Goal: Task Accomplishment & Management: Use online tool/utility

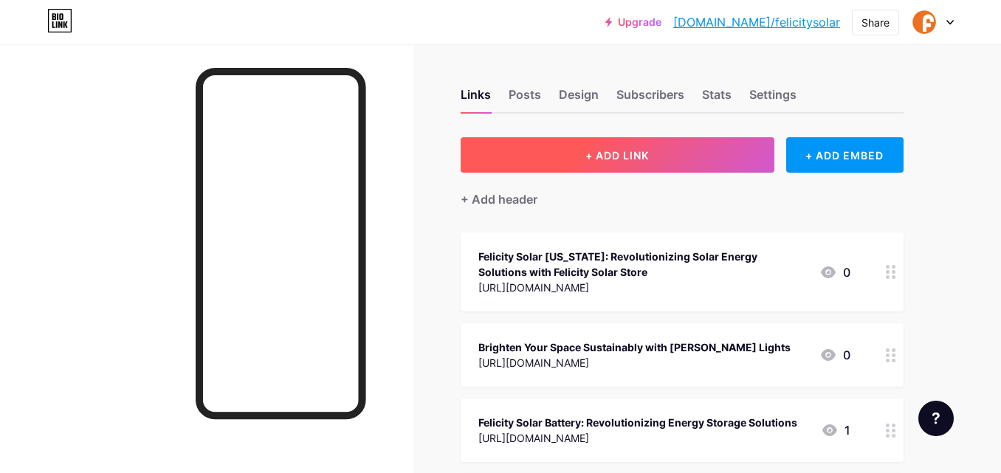
click at [578, 139] on button "+ ADD LINK" at bounding box center [617, 154] width 314 height 35
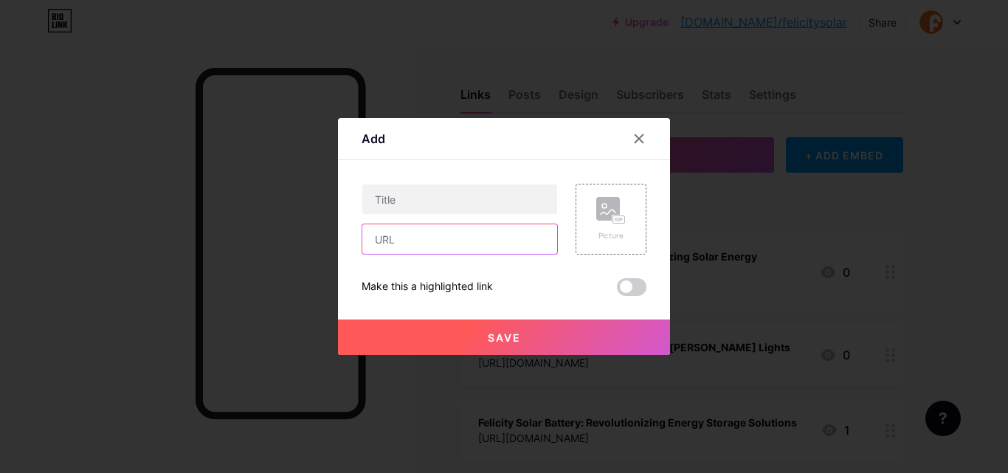
click at [415, 242] on input "text" at bounding box center [459, 239] width 195 height 30
paste input "[URL][DOMAIN_NAME]"
type input "[URL][DOMAIN_NAME]"
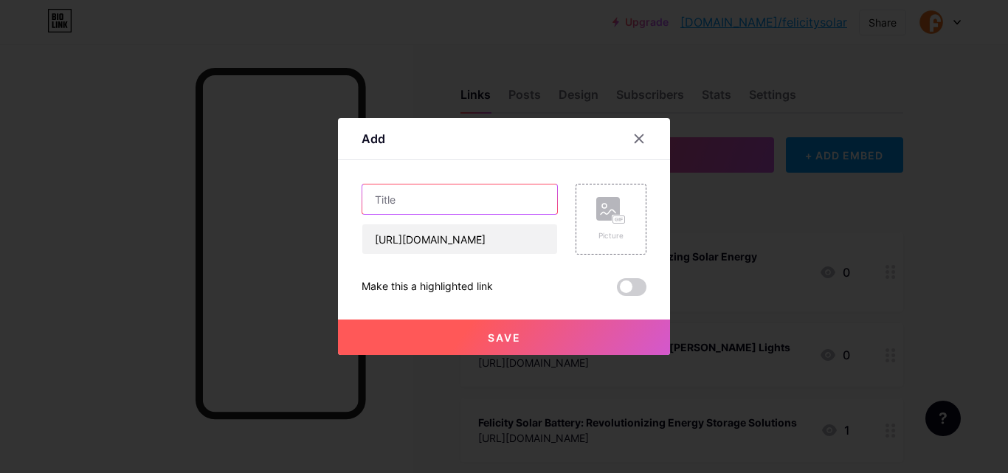
click at [440, 200] on input "text" at bounding box center [459, 199] width 195 height 30
paste input "Power Your Energy Needs with Advanced 48V LiFePO4 Batteries"
type input "Power Your Energy Needs with Advanced 48V LiFePO4 Batteries"
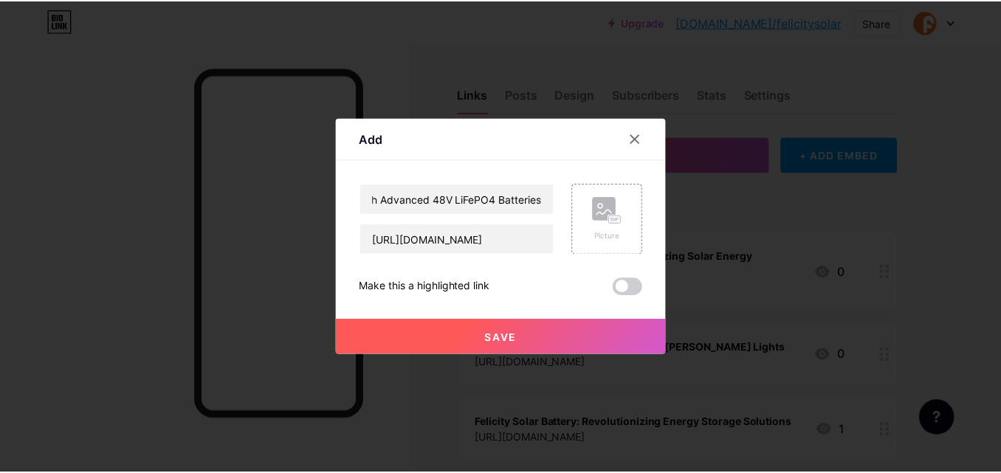
scroll to position [0, 0]
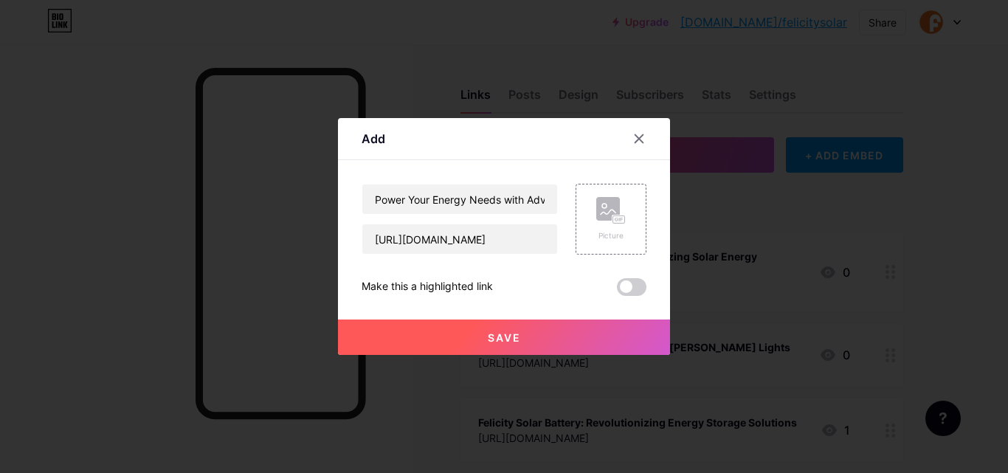
click at [442, 331] on button "Save" at bounding box center [504, 337] width 332 height 35
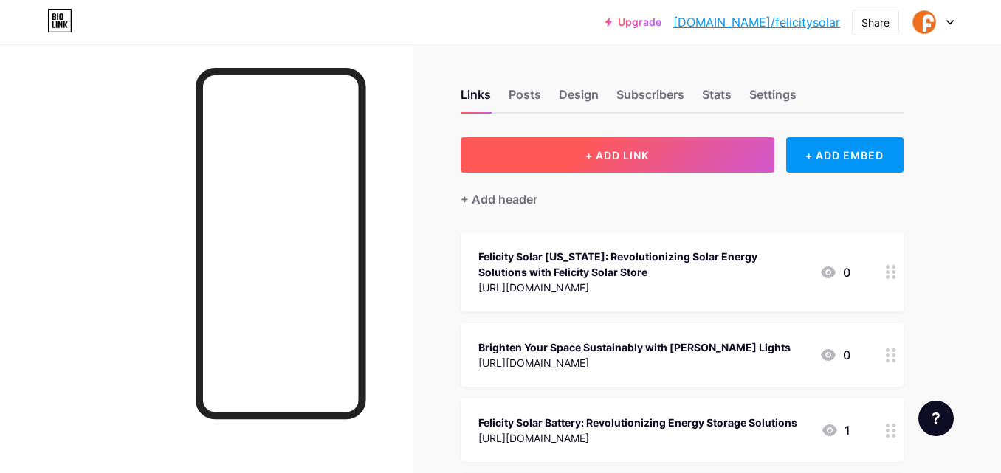
click at [575, 151] on button "+ ADD LINK" at bounding box center [617, 154] width 314 height 35
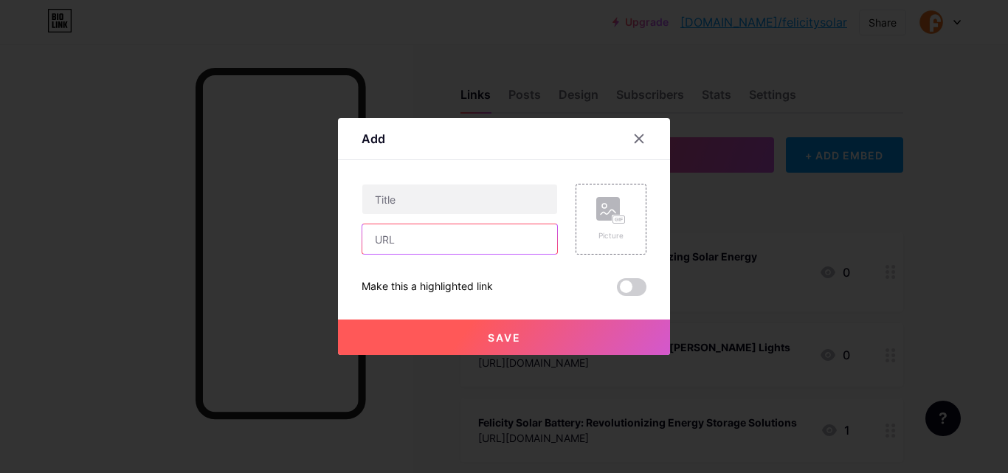
click at [482, 244] on input "text" at bounding box center [459, 239] width 195 height 30
paste input "In today’s fast-moving world, reliable and long-lasting power solutions are ess…"
type input "In today’s fast-moving world, reliable and long-lasting power solutions are ess…"
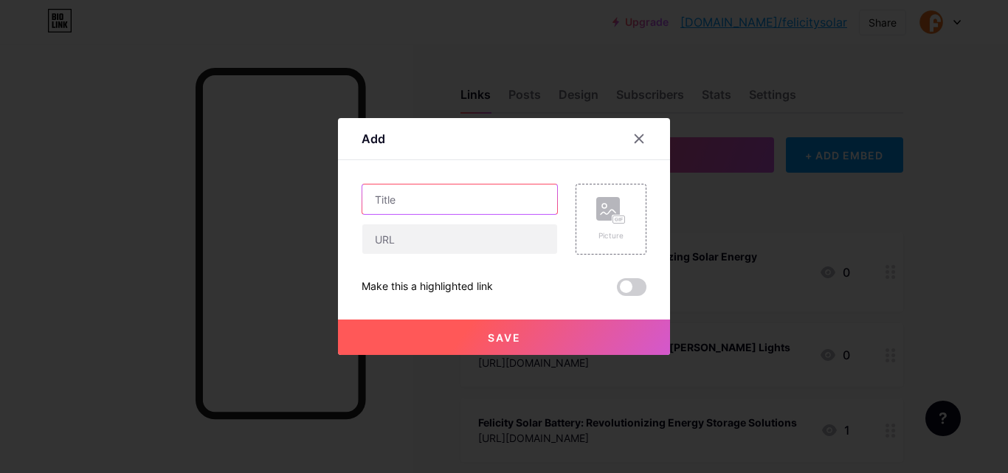
click at [408, 201] on input "text" at bounding box center [459, 199] width 195 height 30
paste input "In today’s fast-moving world, reliable and long-lasting power solutions are ess…"
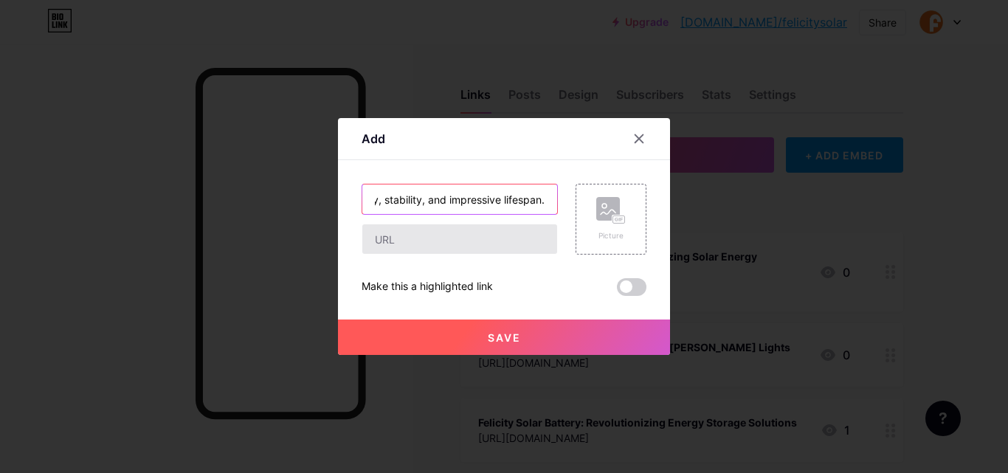
type input "In today’s fast-moving world, reliable and long-lasting power solutions are ess…"
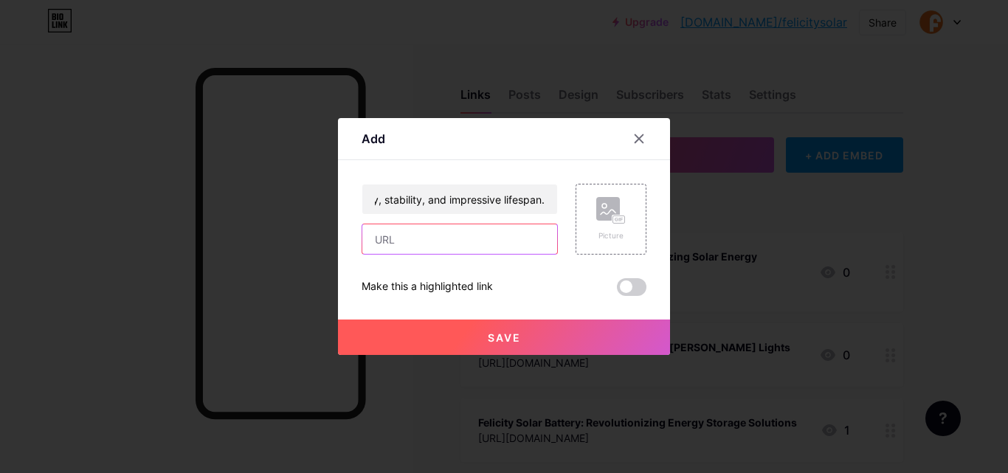
scroll to position [0, 0]
click at [423, 244] on input "text" at bounding box center [459, 239] width 195 height 30
click at [431, 241] on input "text" at bounding box center [459, 239] width 195 height 30
paste input "[URL][DOMAIN_NAME]"
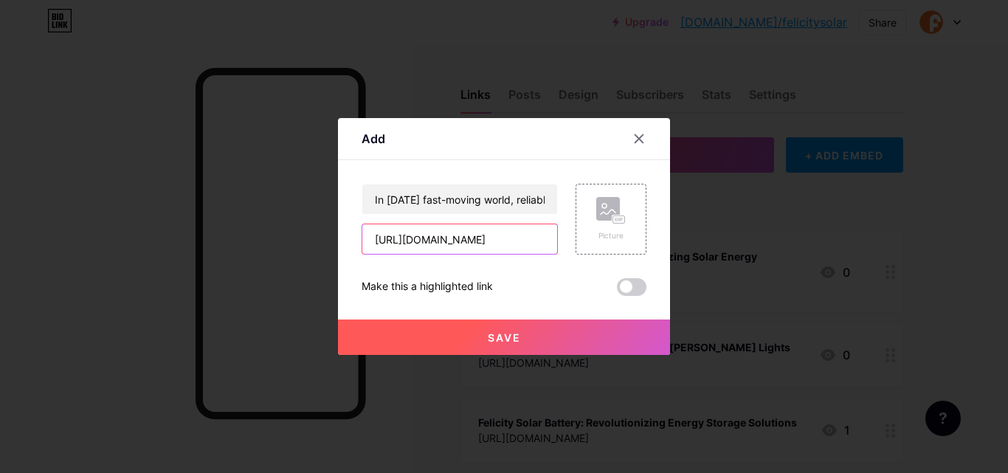
type input "[URL][DOMAIN_NAME]"
click at [459, 331] on button "Save" at bounding box center [504, 337] width 332 height 35
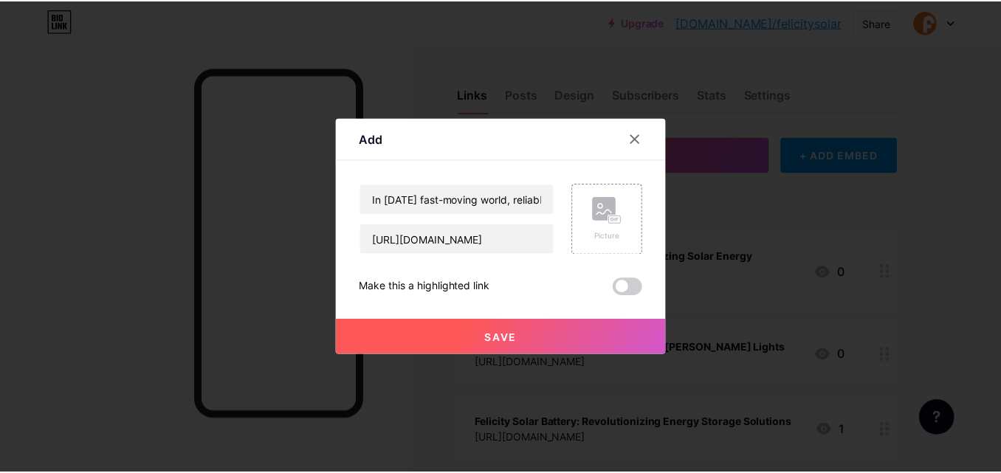
scroll to position [0, 0]
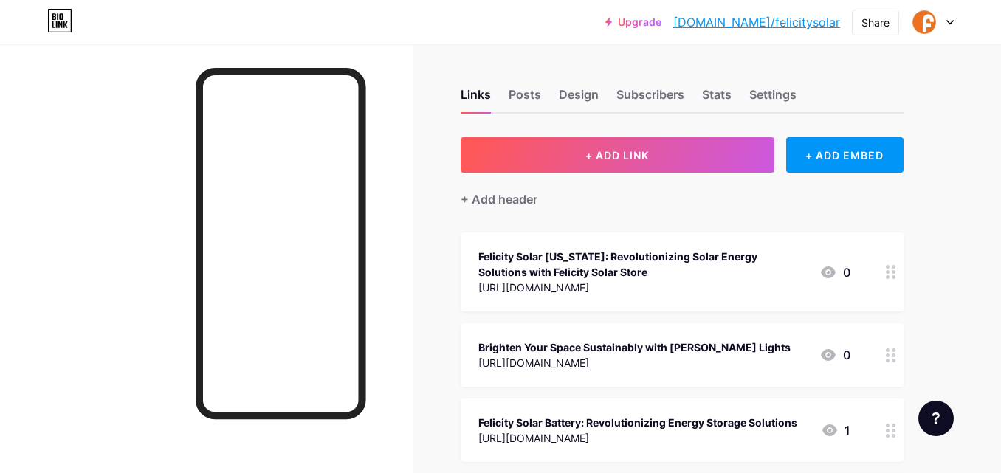
click at [407, 186] on div at bounding box center [206, 280] width 413 height 473
click at [390, 70] on div at bounding box center [206, 280] width 413 height 473
